Goal: Transaction & Acquisition: Purchase product/service

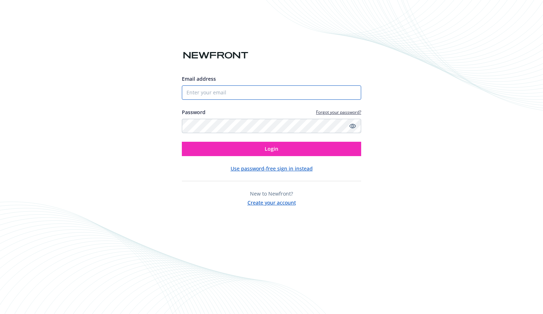
click at [214, 92] on input "Email address" at bounding box center [271, 92] width 179 height 14
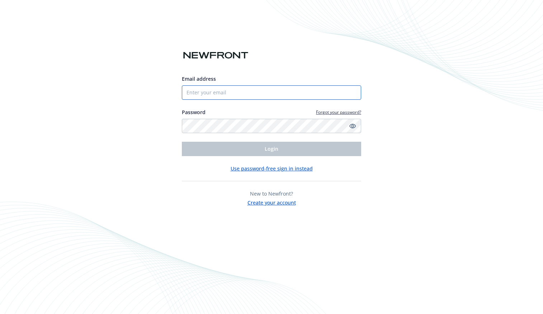
click at [226, 91] on input "Email address" at bounding box center [271, 92] width 179 height 14
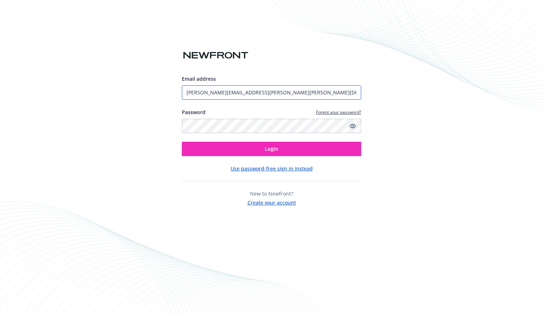
type input "[PERSON_NAME][EMAIL_ADDRESS][PERSON_NAME][PERSON_NAME][DOMAIN_NAME]"
click at [251, 61] on div "Email address [PERSON_NAME][EMAIL_ADDRESS][PERSON_NAME][PERSON_NAME][DOMAIN_NAM…" at bounding box center [271, 116] width 179 height 180
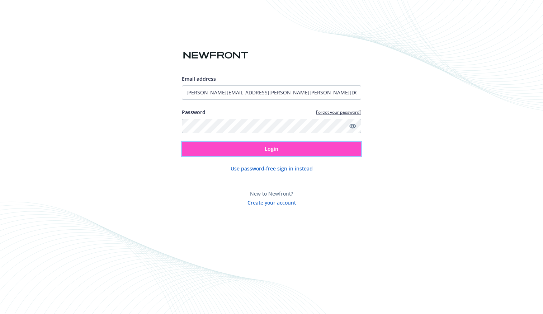
click at [264, 151] on button "Login" at bounding box center [271, 149] width 179 height 14
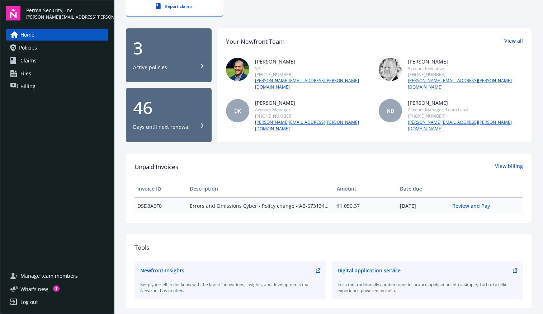
scroll to position [40, 0]
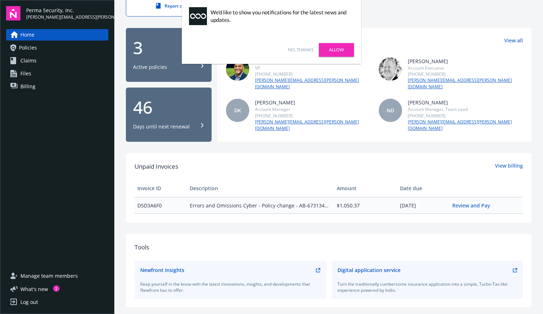
click at [269, 197] on td "Errors and Omissions Cyber - Policy change - AB-6731342-01" at bounding box center [260, 205] width 147 height 17
click at [327, 51] on link "Allow" at bounding box center [336, 50] width 35 height 14
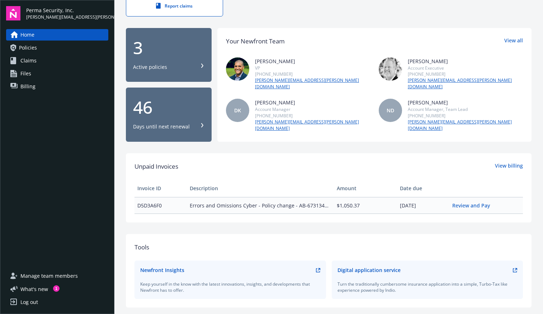
scroll to position [0, 0]
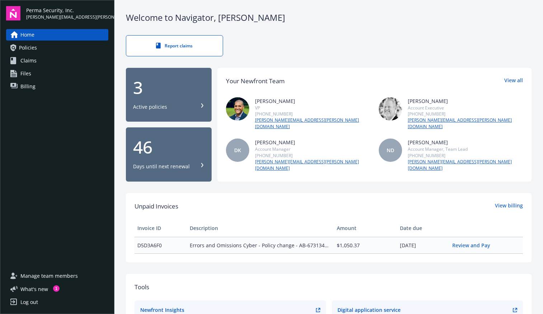
click at [62, 75] on link "Files" at bounding box center [57, 73] width 102 height 11
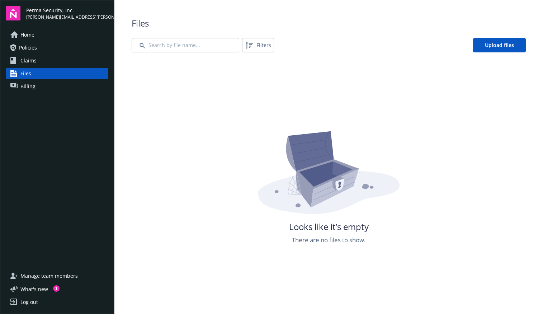
click at [29, 34] on span "Home" at bounding box center [27, 34] width 14 height 11
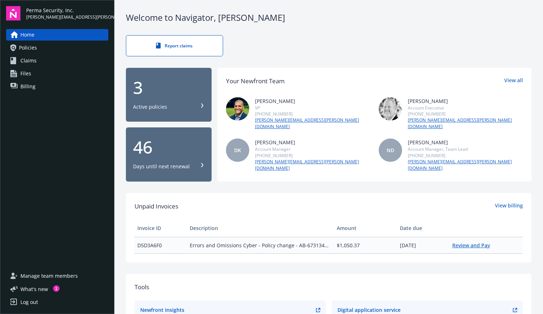
click at [469, 242] on link "Review and Pay" at bounding box center [474, 245] width 43 height 7
